Goal: Transaction & Acquisition: Purchase product/service

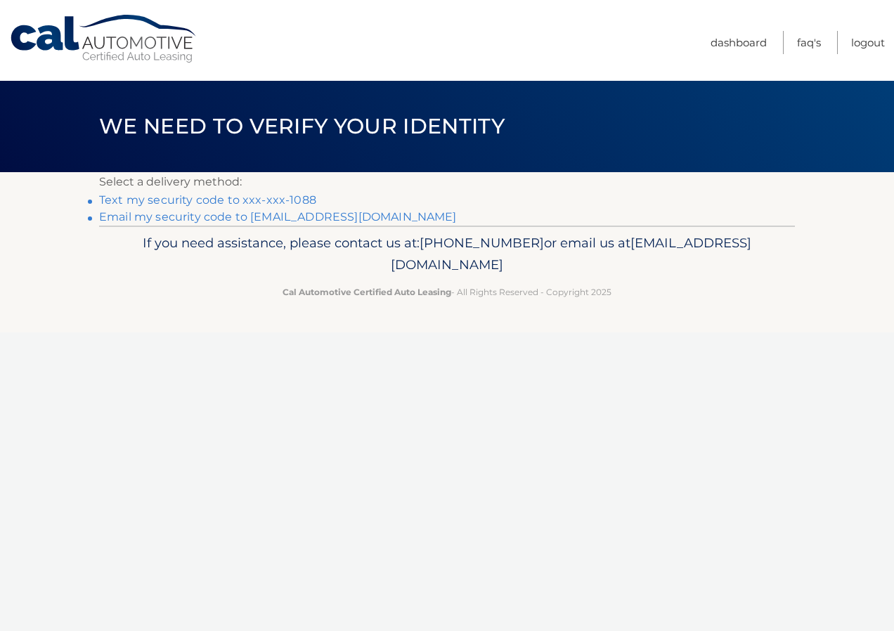
drag, startPoint x: 184, startPoint y: 200, endPoint x: 193, endPoint y: 200, distance: 9.1
click at [184, 199] on link "Text my security code to xxx-xxx-1088" at bounding box center [207, 199] width 217 height 13
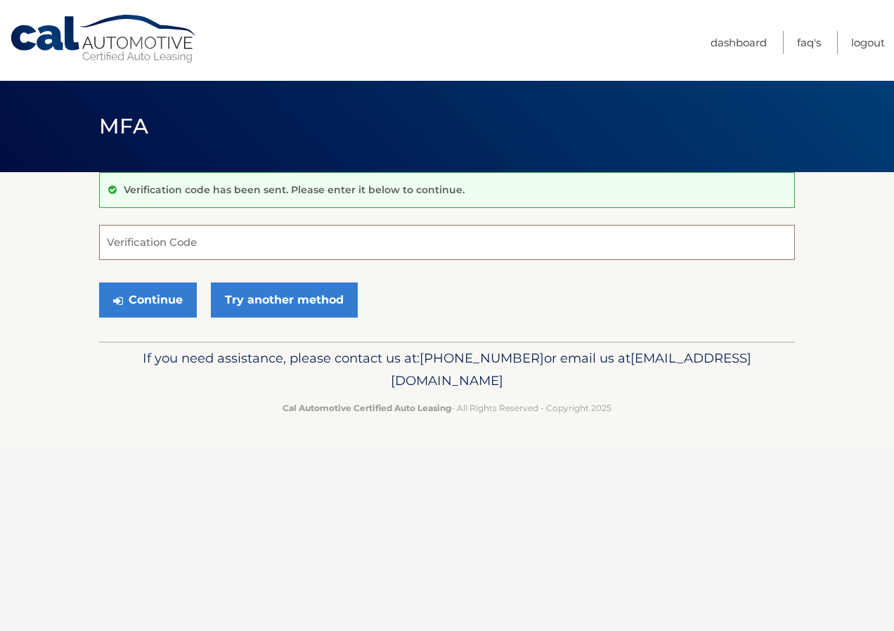
click at [131, 236] on input "Verification Code" at bounding box center [447, 242] width 696 height 35
type input "140552"
click at [159, 298] on button "Continue" at bounding box center [148, 300] width 98 height 35
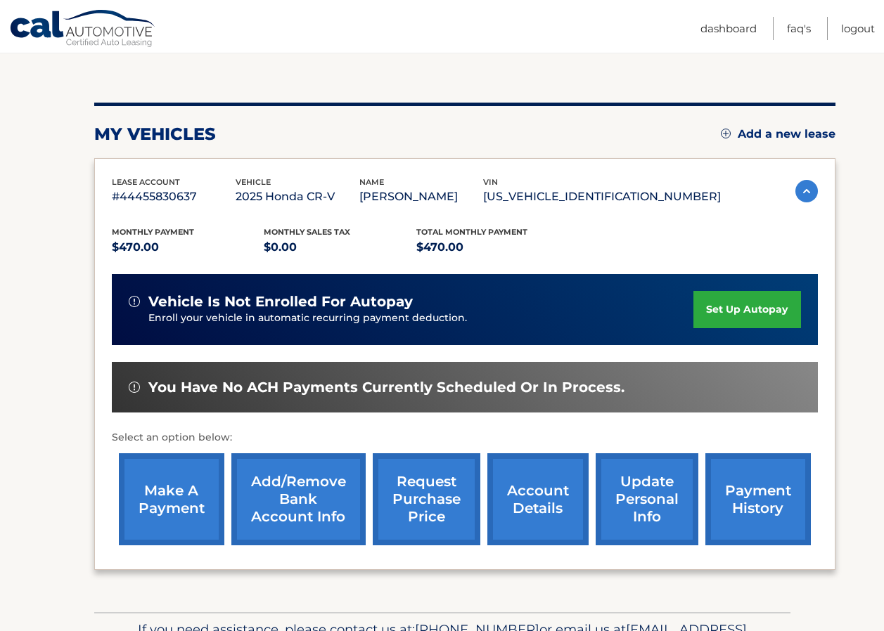
scroll to position [211, 0]
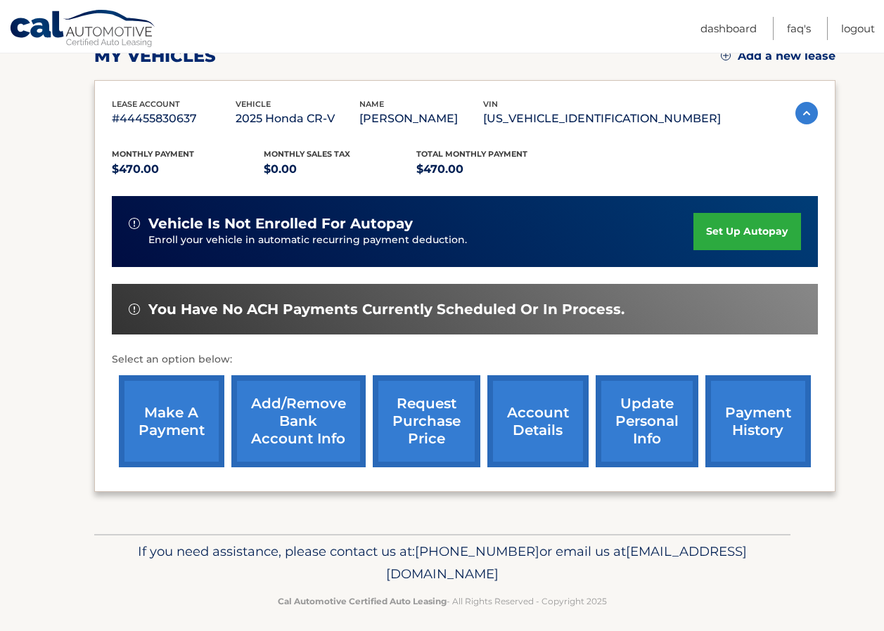
click at [160, 401] on link "make a payment" at bounding box center [171, 421] width 105 height 92
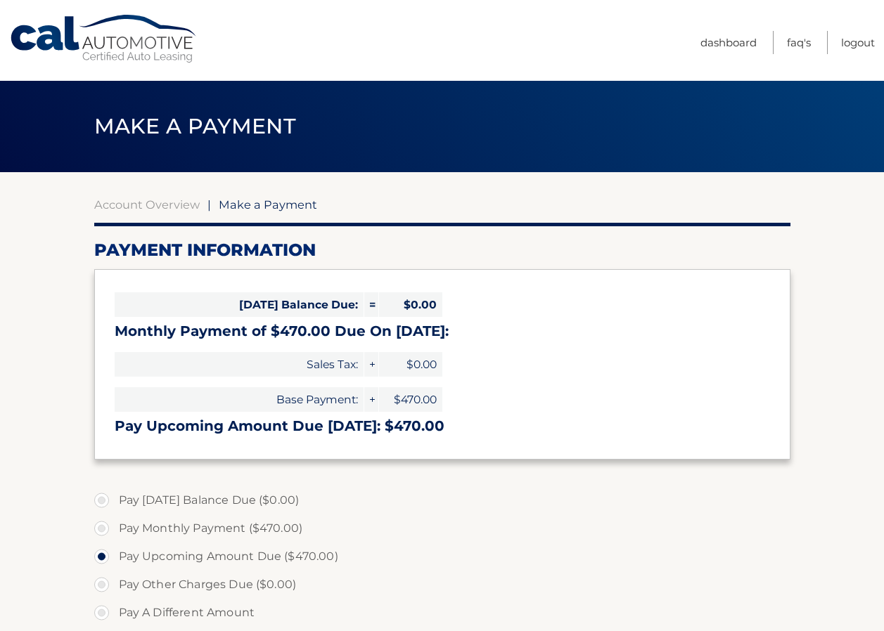
select select "MWQ4MDcxZTgtMzVmMC00M2FhLWEyYjMtZmNjZjhhY2FlNzRi"
click at [101, 532] on label "Pay Monthly Payment ($470.00)" at bounding box center [442, 529] width 696 height 28
click at [101, 532] on input "Pay Monthly Payment ($470.00)" at bounding box center [107, 526] width 14 height 23
radio input "true"
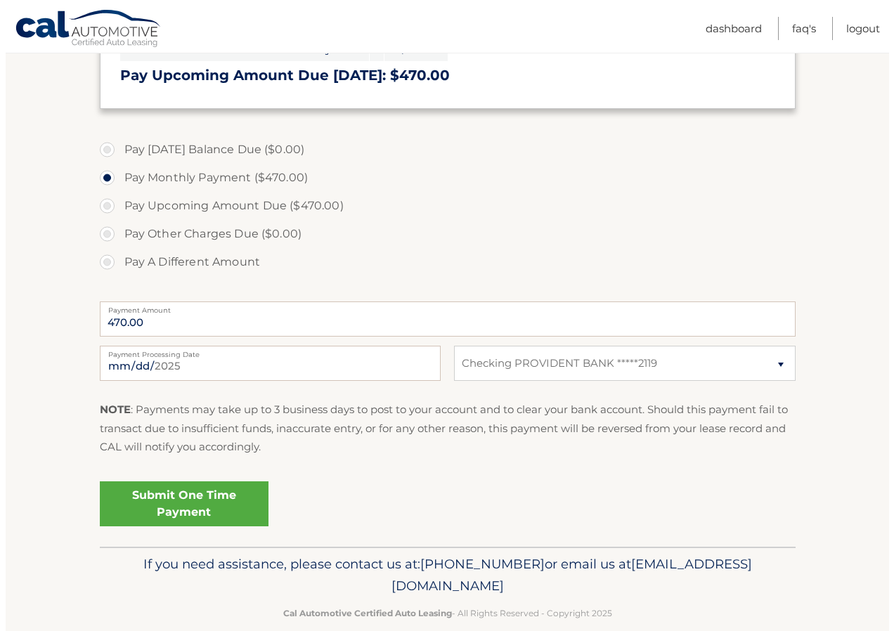
scroll to position [352, 0]
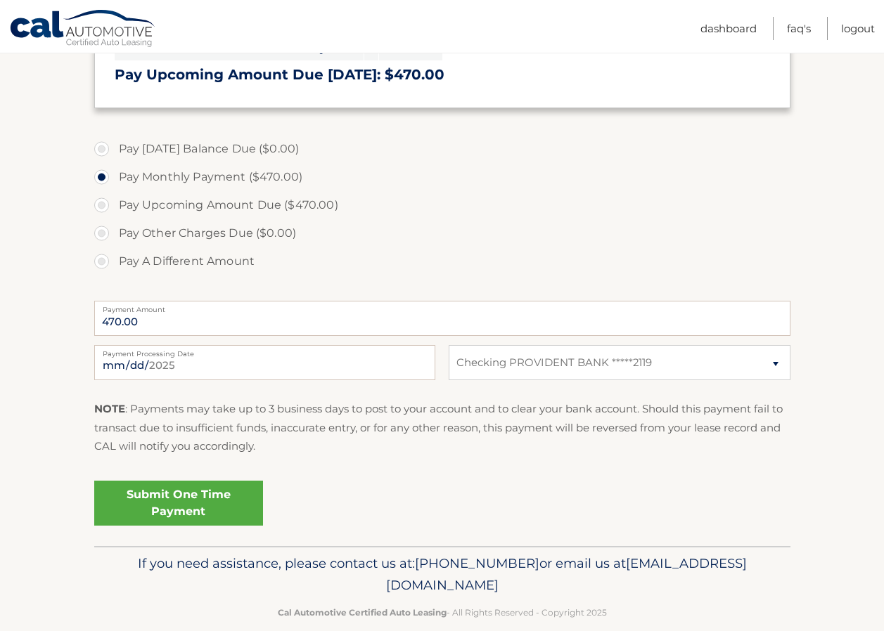
click at [183, 497] on link "Submit One Time Payment" at bounding box center [178, 503] width 169 height 45
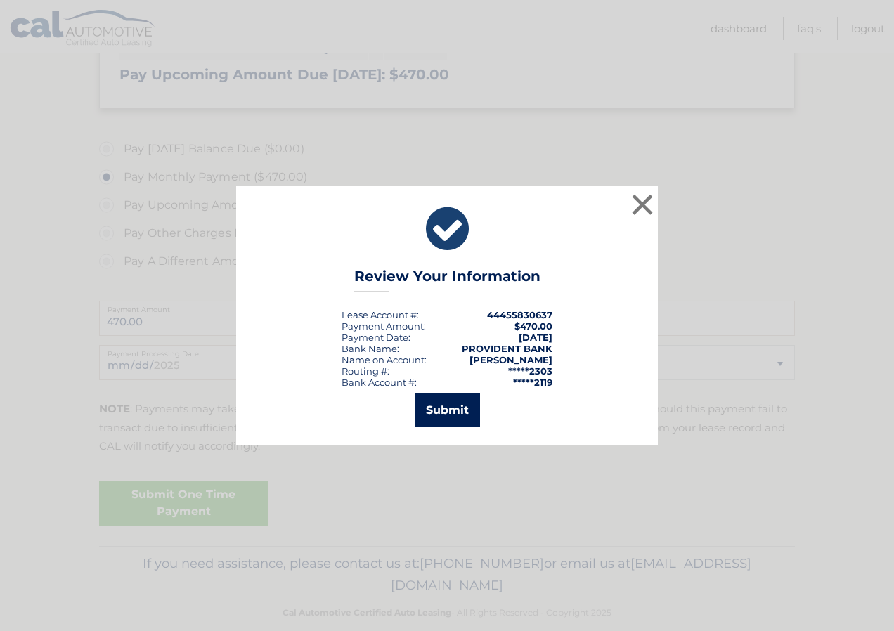
click at [441, 413] on button "Submit" at bounding box center [447, 411] width 65 height 34
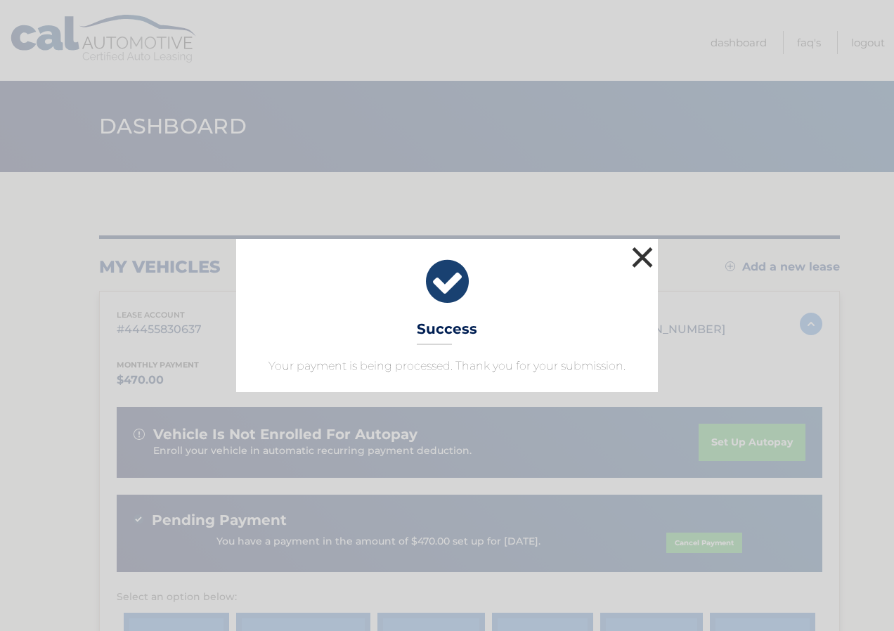
click at [643, 255] on button "×" at bounding box center [643, 257] width 28 height 28
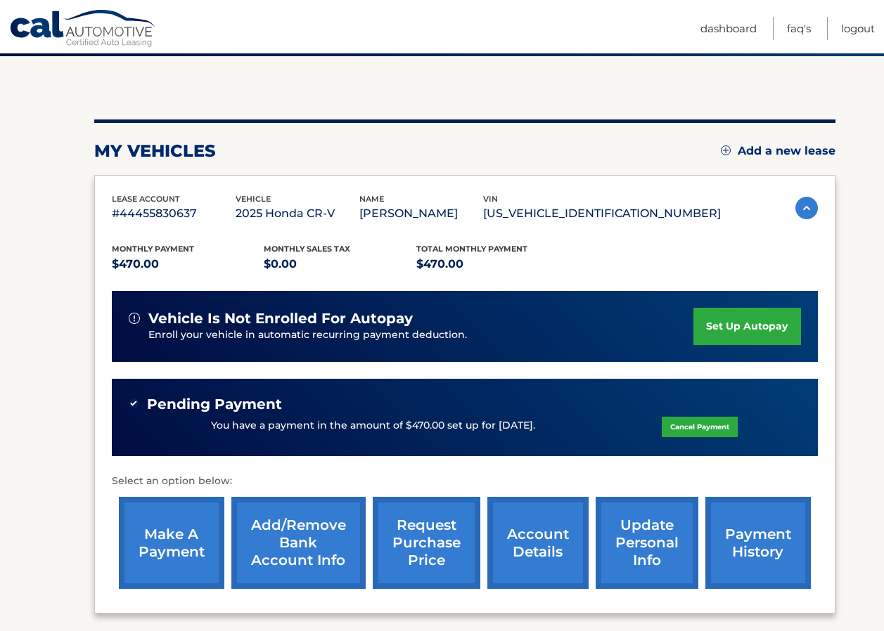
scroll to position [141, 0]
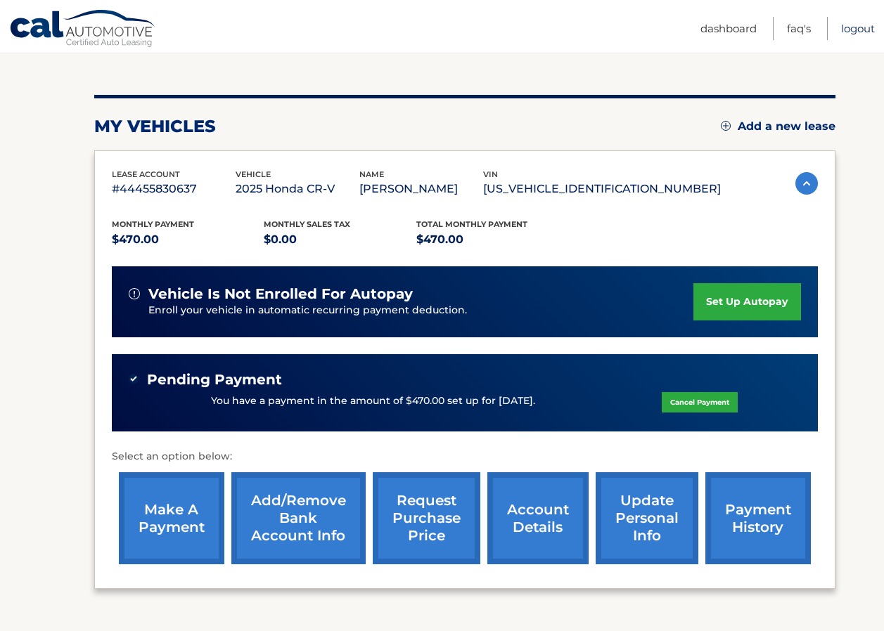
click at [863, 29] on link "Logout" at bounding box center [858, 28] width 34 height 23
